Goal: Information Seeking & Learning: Learn about a topic

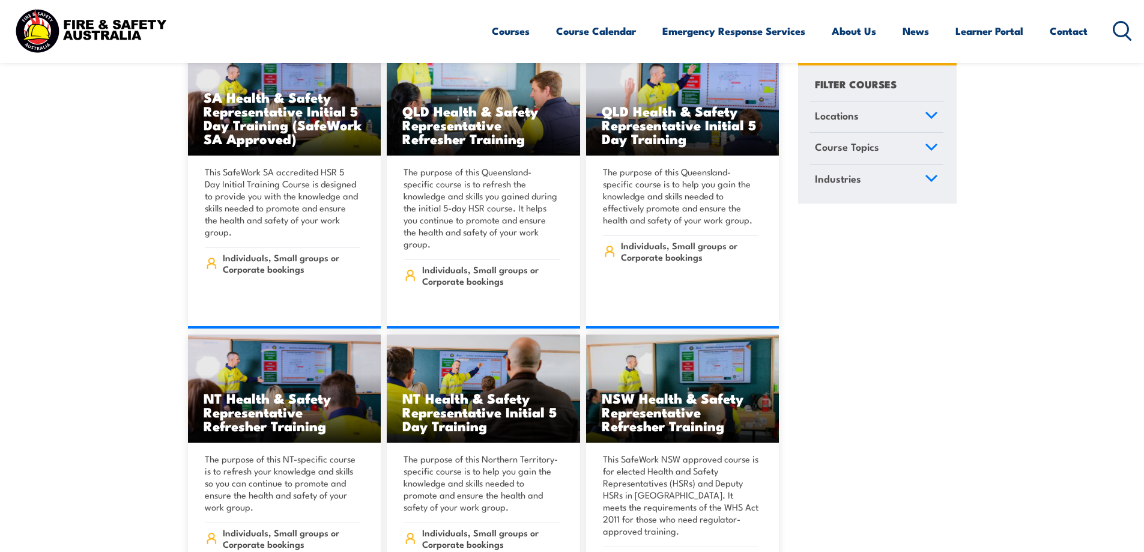
scroll to position [4865, 0]
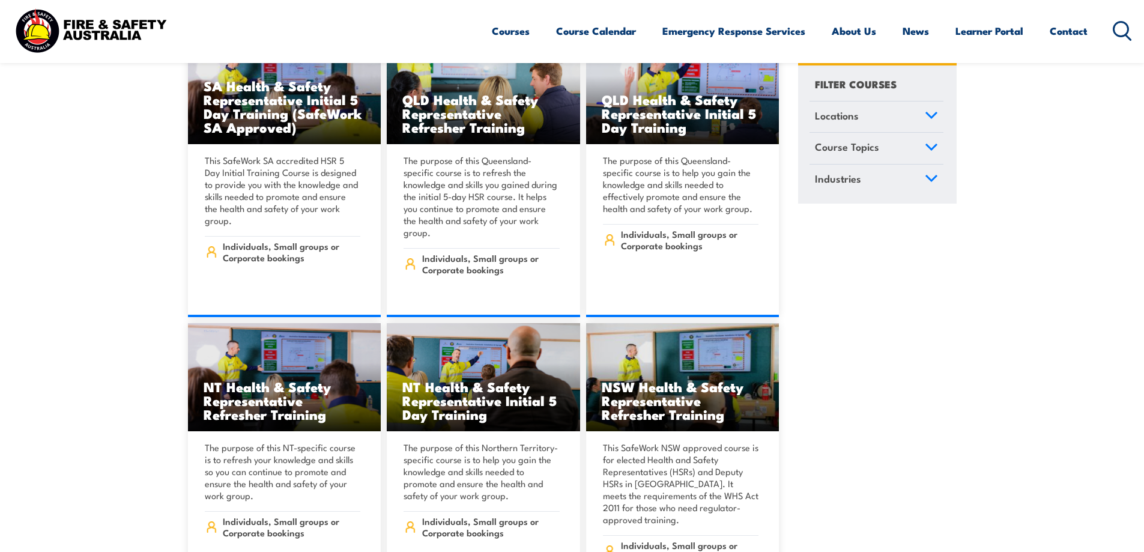
click at [1120, 30] on icon at bounding box center [1122, 31] width 19 height 20
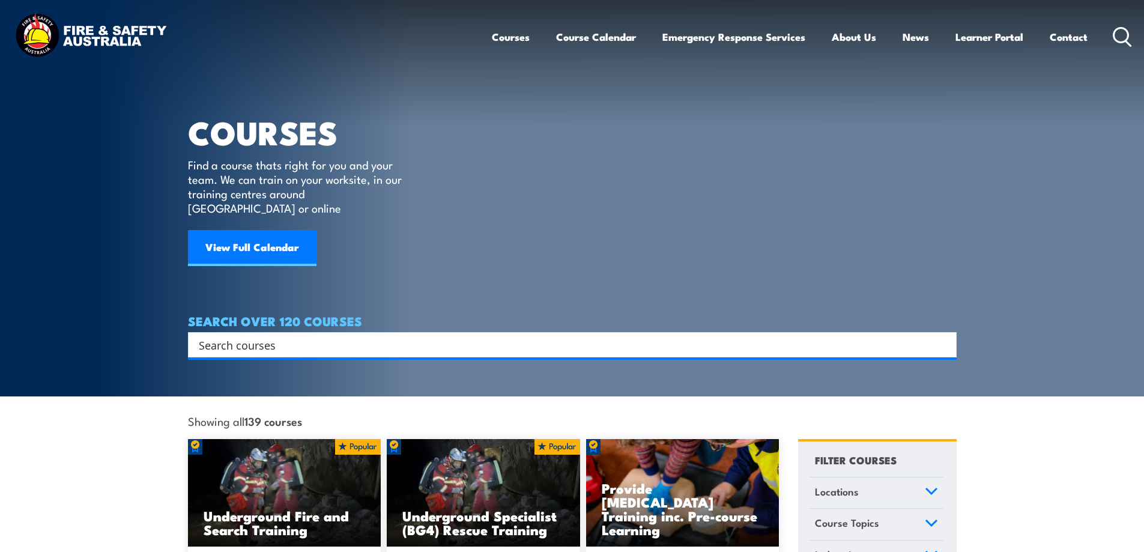
click at [375, 336] on input "Search input" at bounding box center [565, 345] width 732 height 18
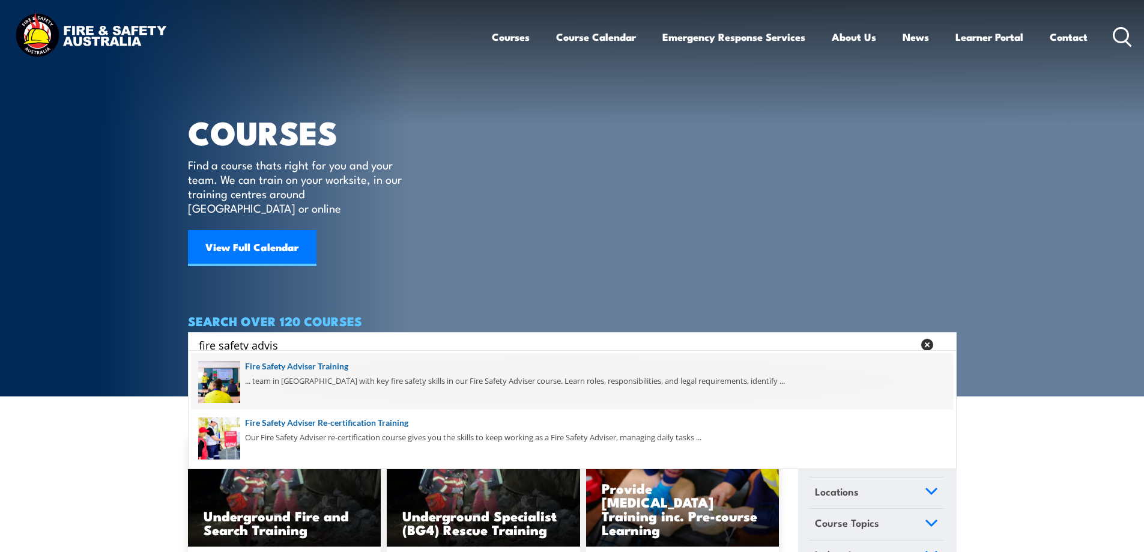
type input "fire safety advis"
click at [397, 387] on span at bounding box center [573, 381] width 762 height 56
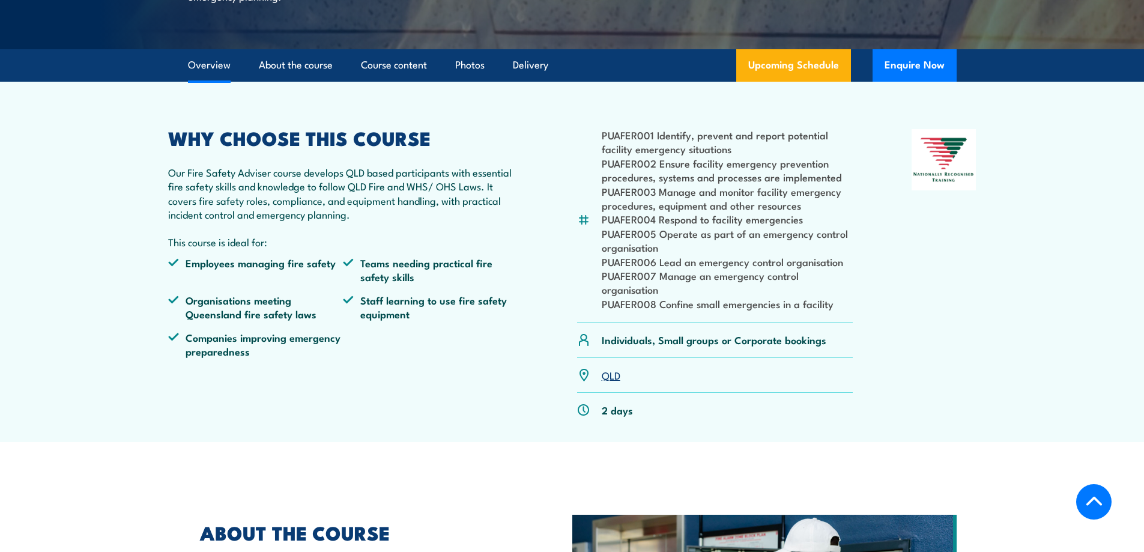
scroll to position [300, 0]
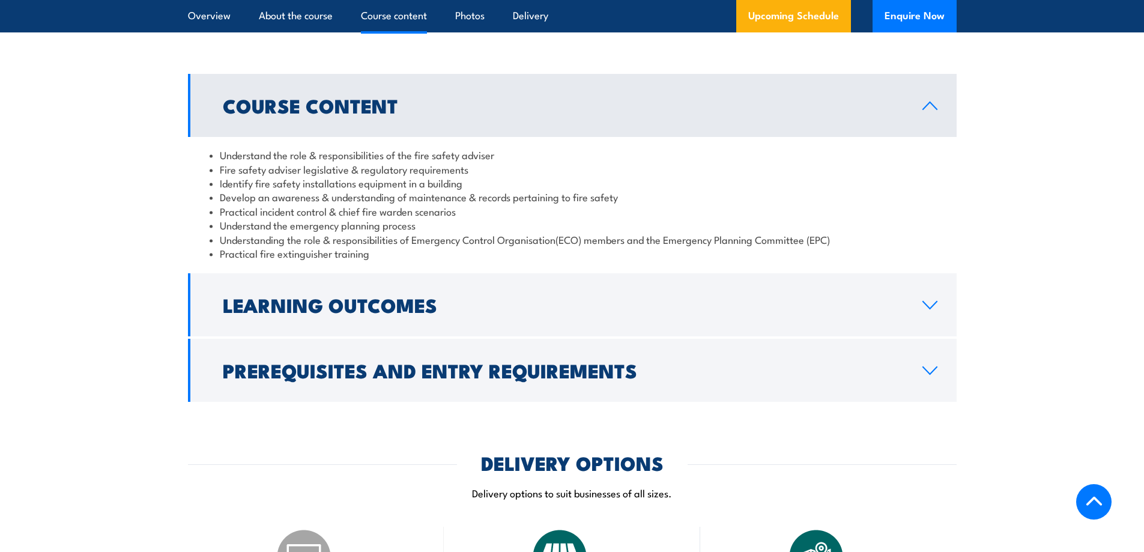
click at [880, 387] on link "Prerequisites and Entry Requirements" at bounding box center [572, 370] width 769 height 63
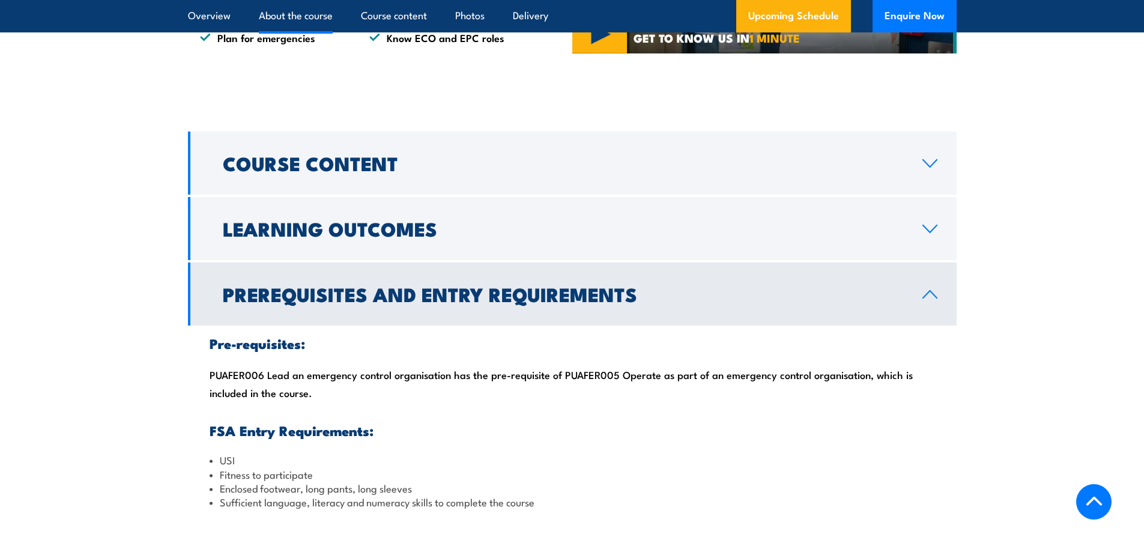
scroll to position [901, 0]
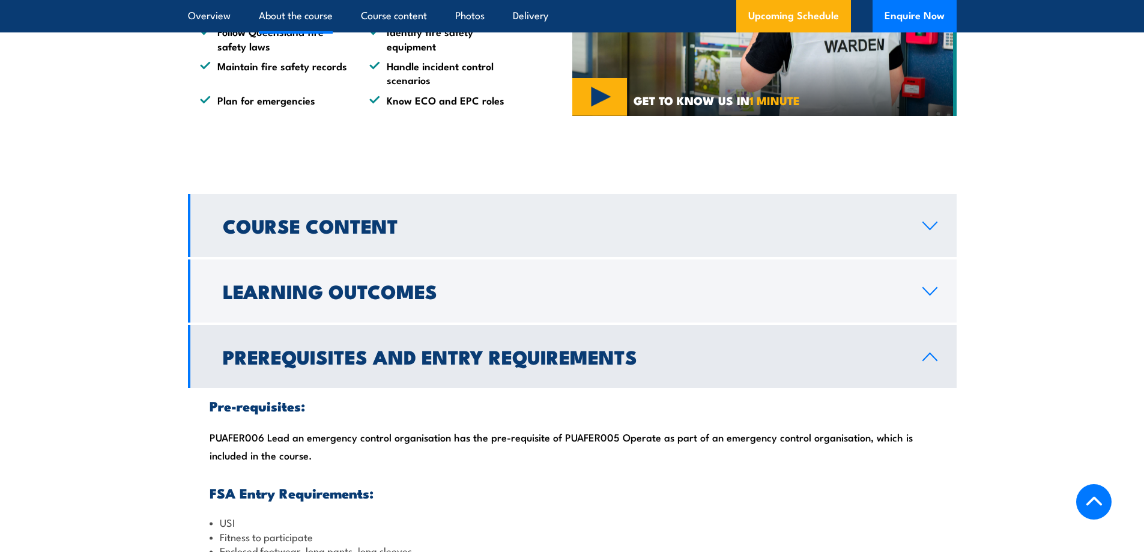
click at [909, 247] on link "Course Content" at bounding box center [572, 225] width 769 height 63
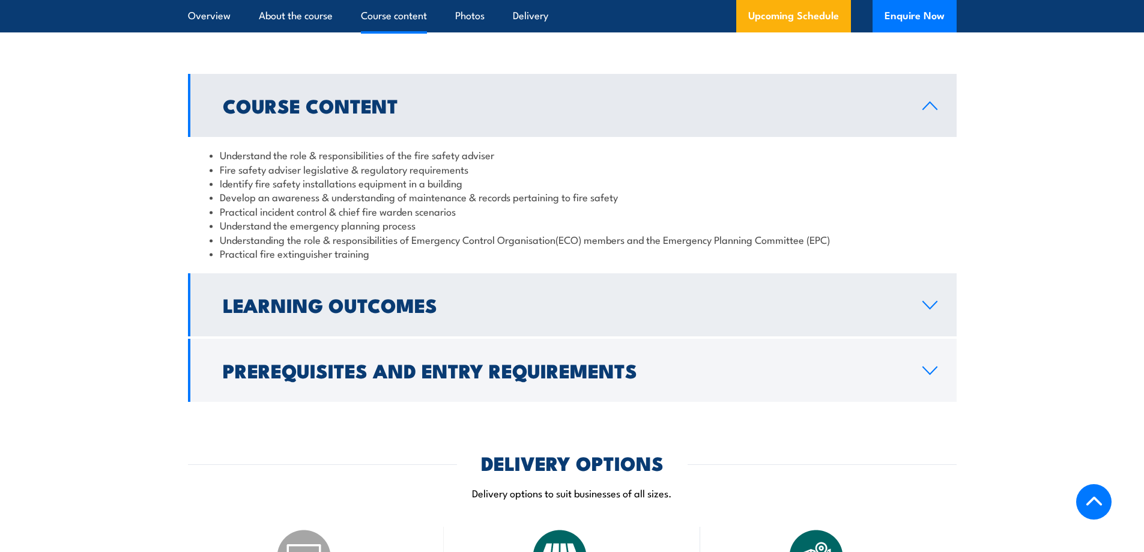
click at [935, 323] on link "Learning Outcomes" at bounding box center [572, 304] width 769 height 63
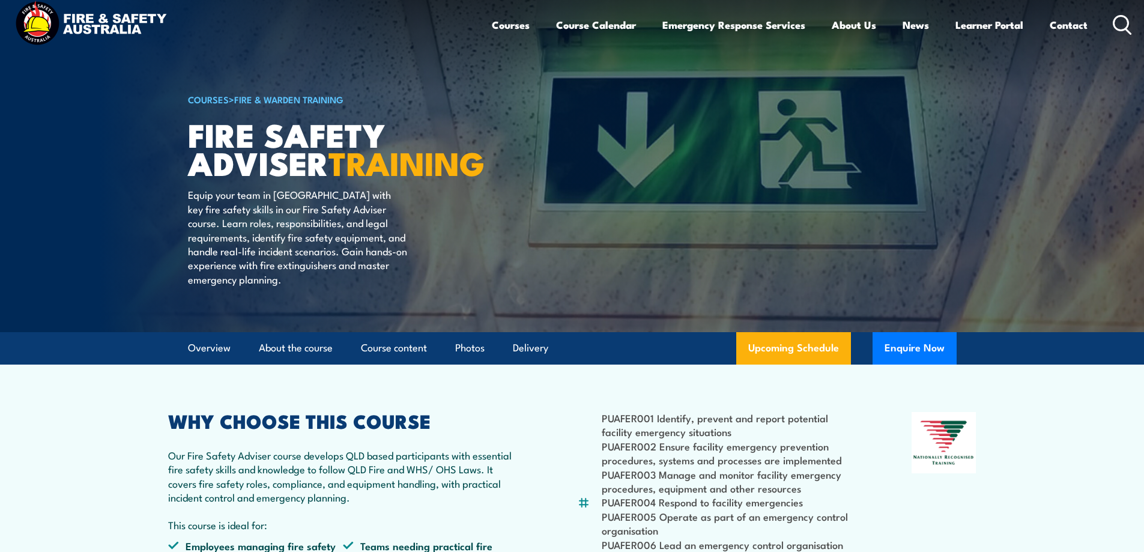
scroll to position [0, 0]
